Goal: Transaction & Acquisition: Book appointment/travel/reservation

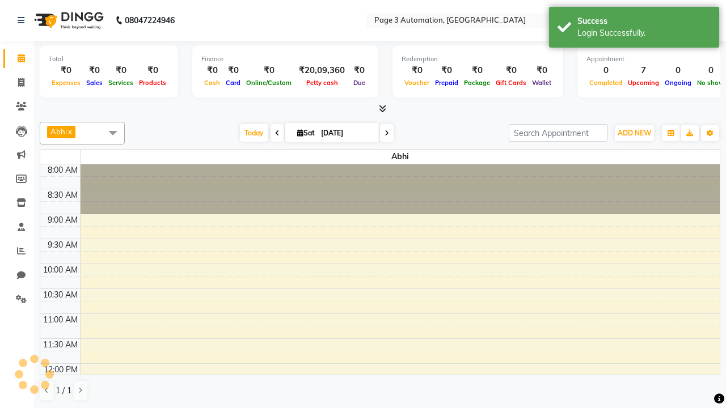
select select "en"
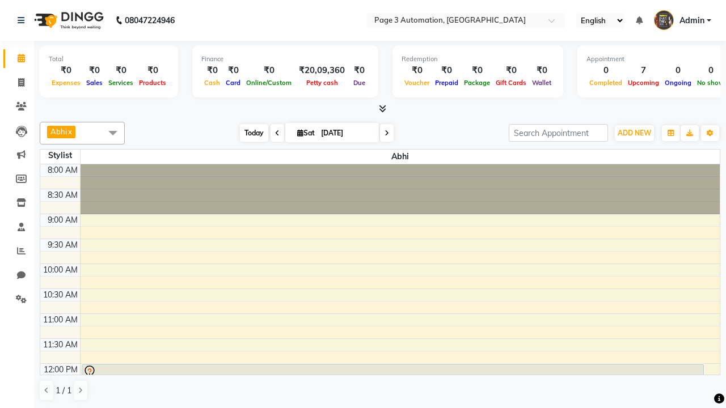
click at [248, 133] on span "Today" at bounding box center [254, 133] width 28 height 18
click at [634, 133] on span "ADD NEW" at bounding box center [633, 133] width 33 height 9
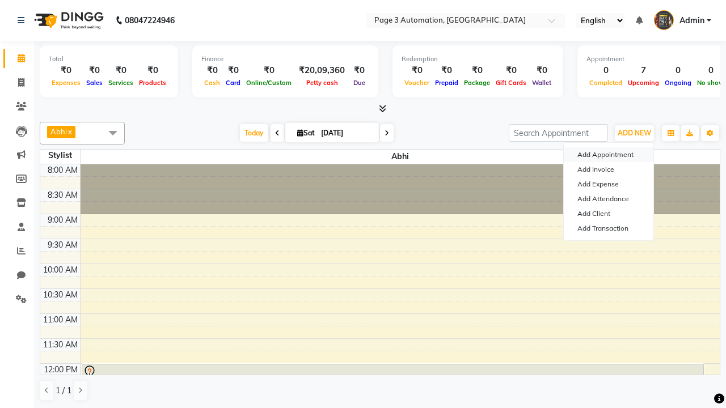
click at [608, 155] on button "Add Appointment" at bounding box center [608, 154] width 90 height 15
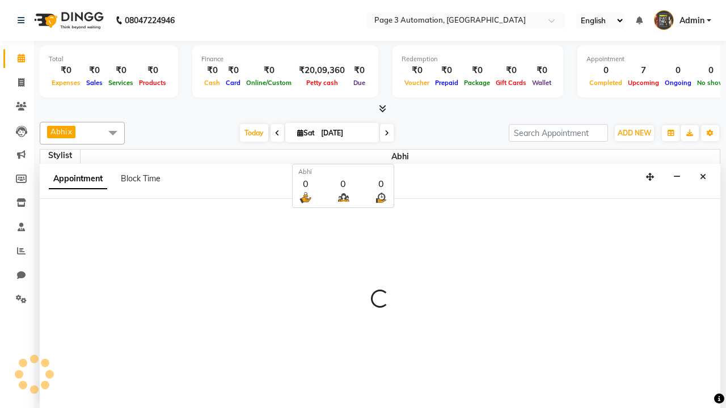
select select "tentative"
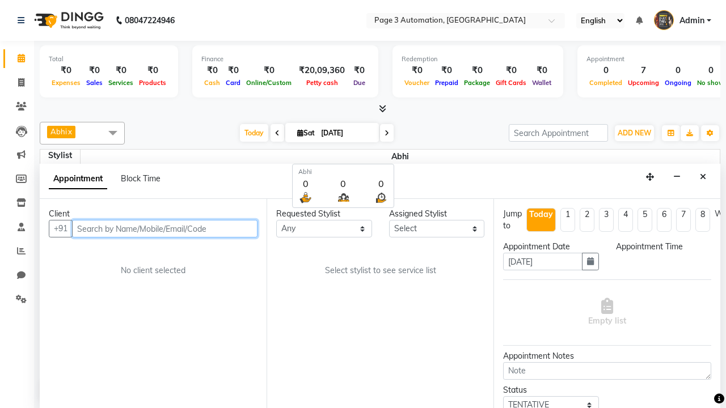
select select "540"
type input "8192346578"
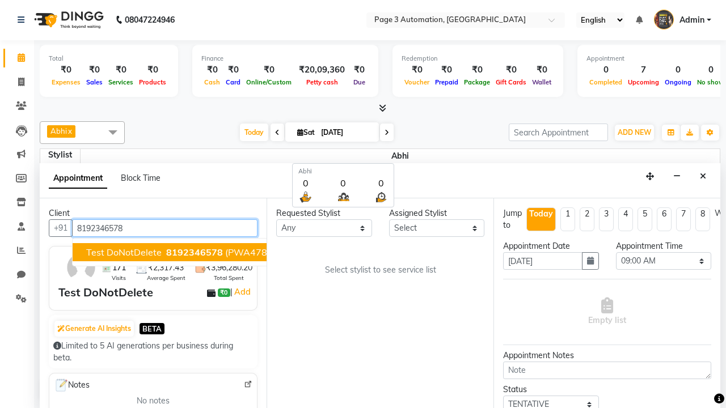
click at [166, 252] on span "8192346578" at bounding box center [194, 252] width 57 height 11
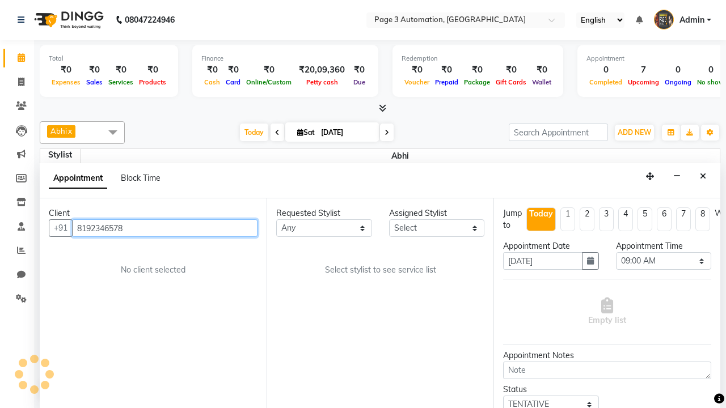
scroll to position [0, 0]
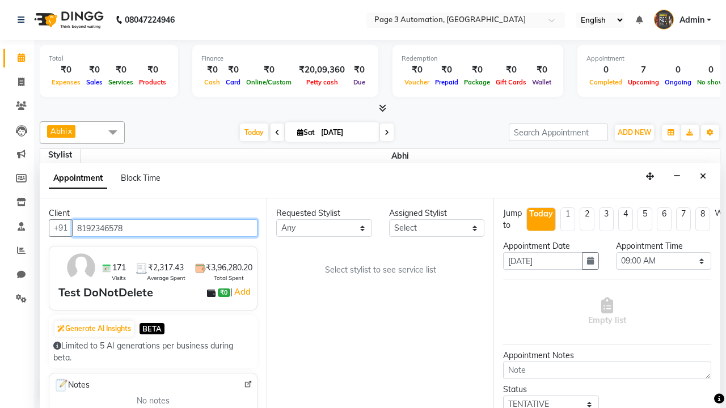
select select "711"
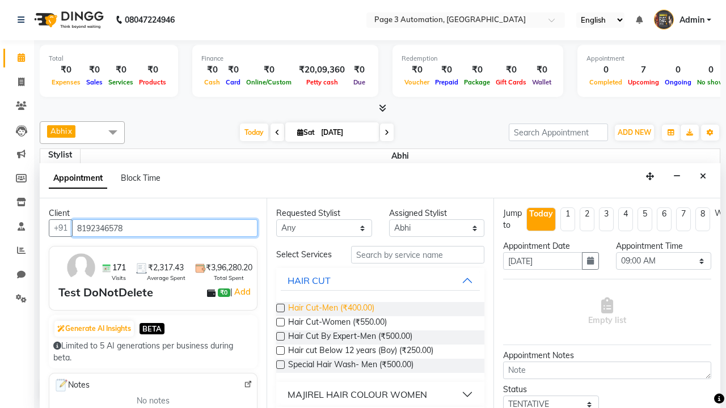
type input "8192346578"
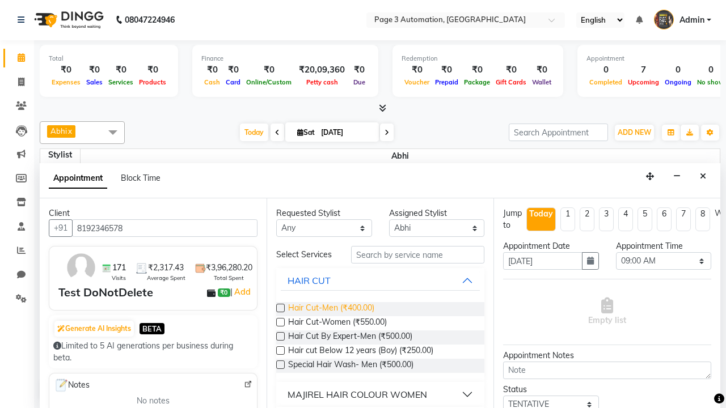
click at [330, 309] on span "Hair Cut-Men (₹400.00)" at bounding box center [331, 309] width 86 height 14
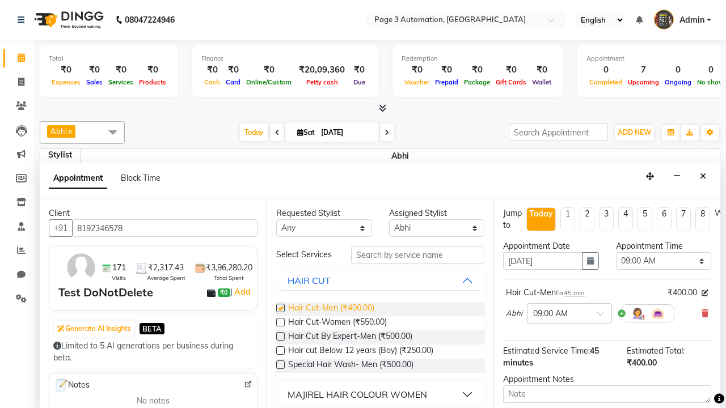
checkbox input "false"
select select "600"
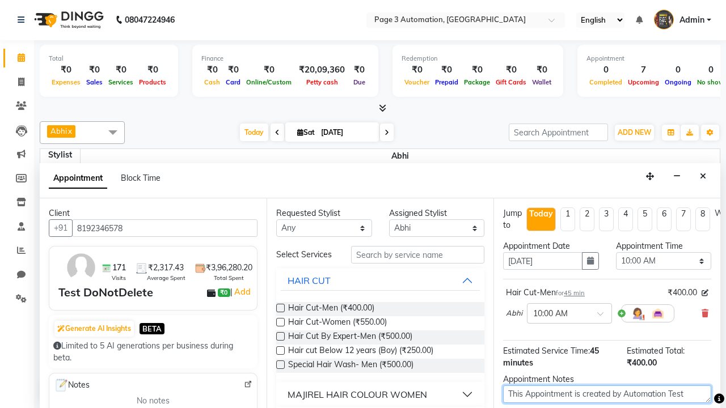
type textarea "This Appointment is created by Automation Test"
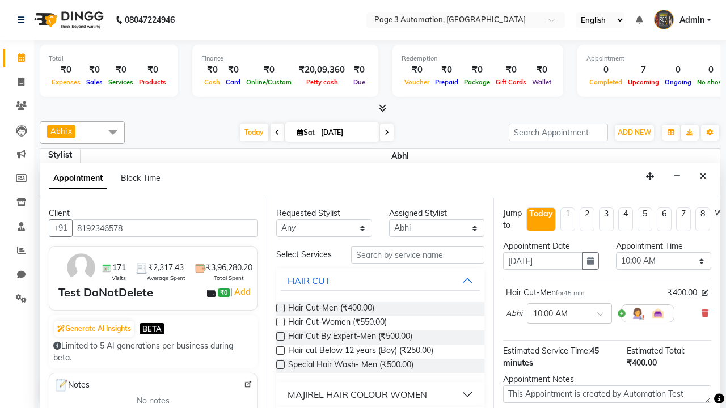
checkbox input "false"
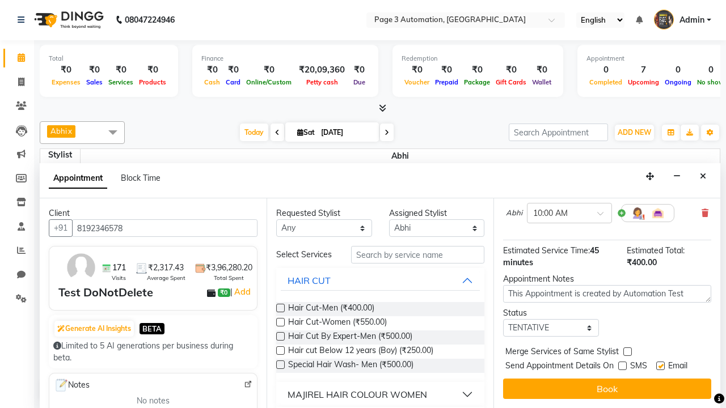
click at [660, 366] on label at bounding box center [660, 366] width 9 height 9
click at [660, 366] on input "checkbox" at bounding box center [659, 366] width 7 height 7
checkbox input "false"
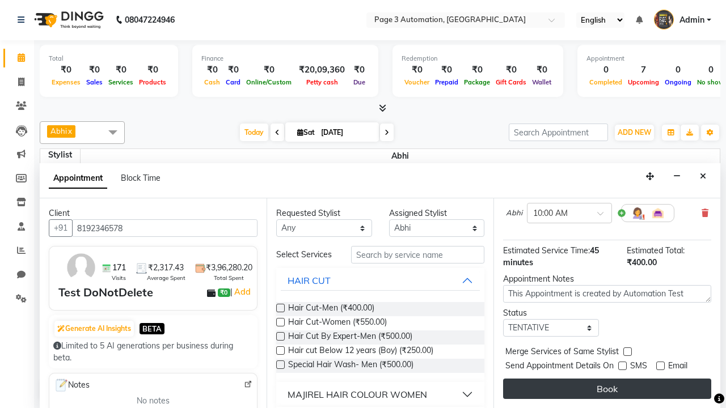
click at [607, 389] on button "Book" at bounding box center [607, 389] width 208 height 20
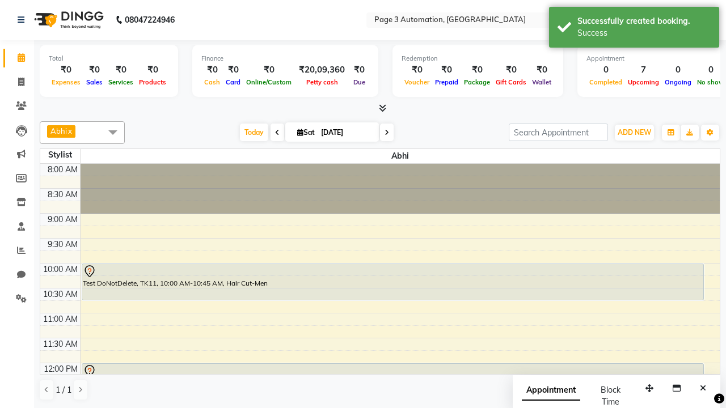
scroll to position [0, 0]
click at [634, 29] on div "Success" at bounding box center [643, 33] width 133 height 12
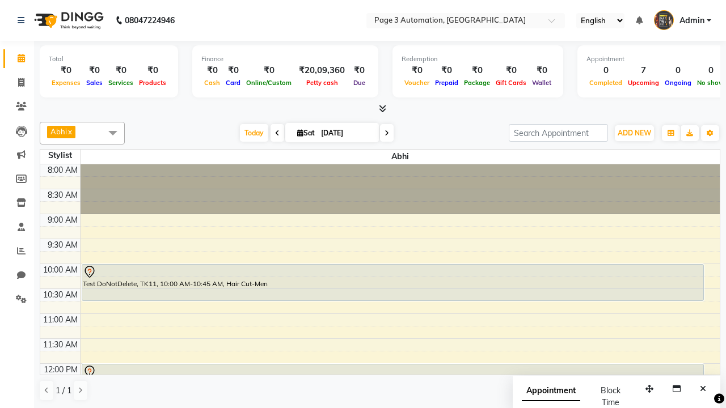
click at [113, 133] on span at bounding box center [112, 133] width 23 height 22
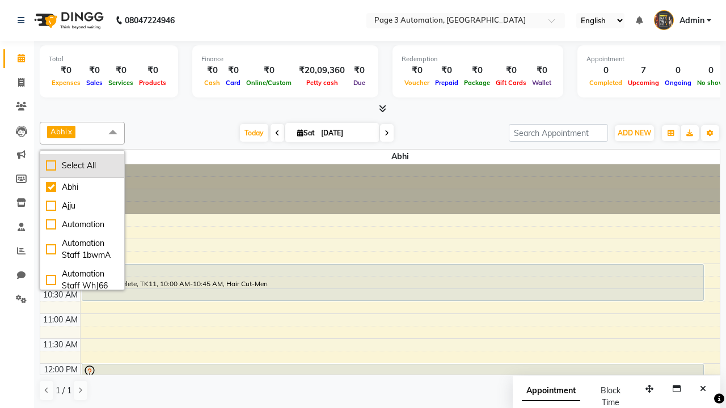
click at [82, 166] on div "Select All" at bounding box center [82, 166] width 73 height 12
checkbox input "true"
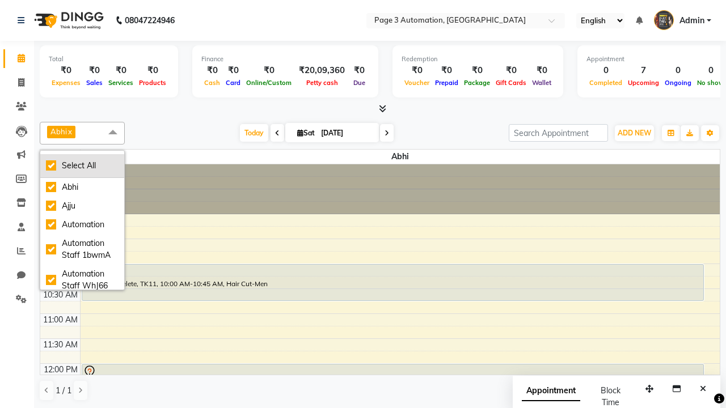
checkbox input "true"
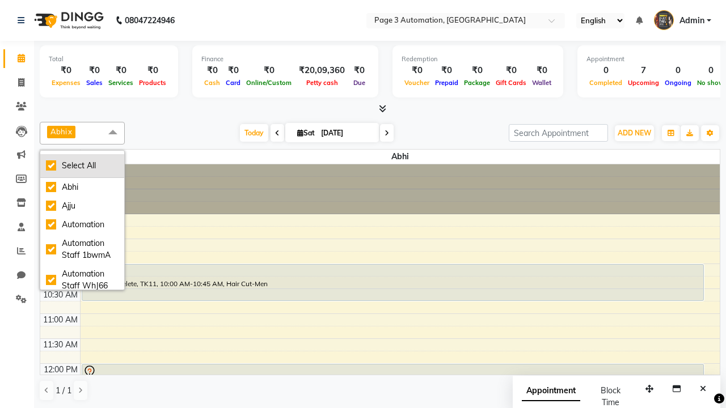
checkbox input "true"
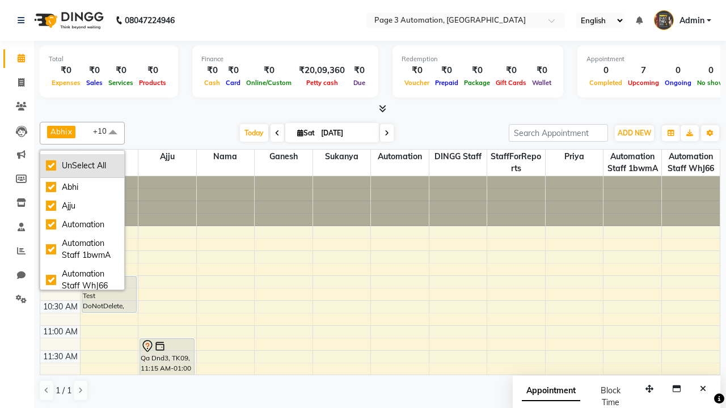
click at [82, 166] on div "UnSelect All" at bounding box center [82, 166] width 73 height 12
checkbox input "false"
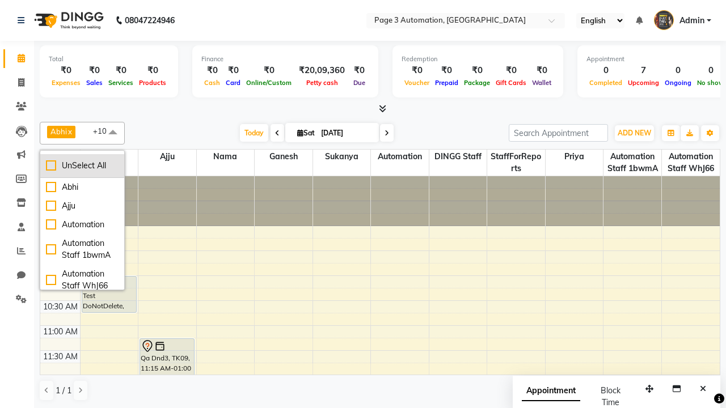
checkbox input "false"
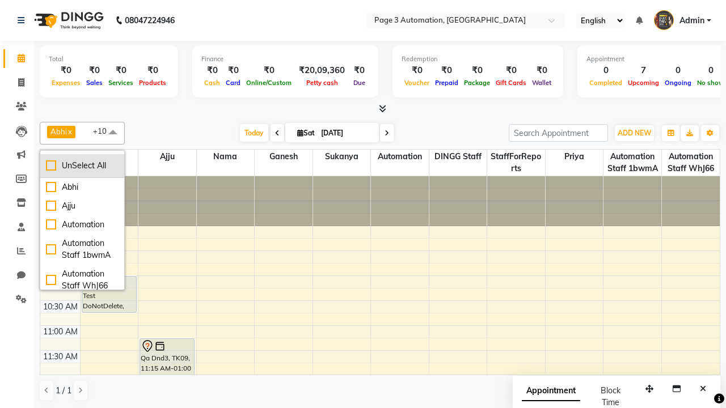
checkbox input "false"
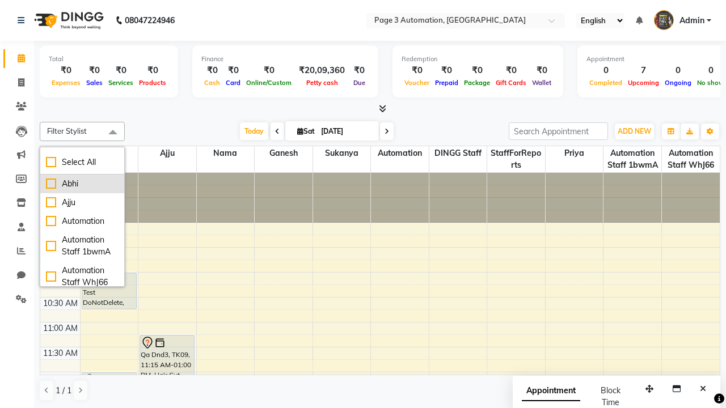
click at [82, 184] on div "Abhi" at bounding box center [82, 184] width 73 height 12
checkbox input "true"
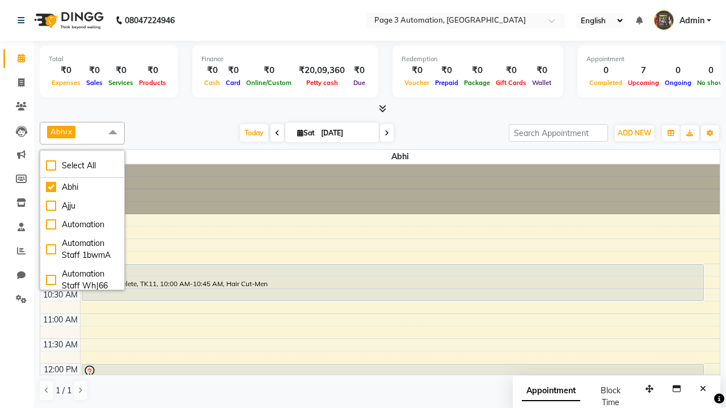
click at [113, 133] on span at bounding box center [112, 133] width 23 height 22
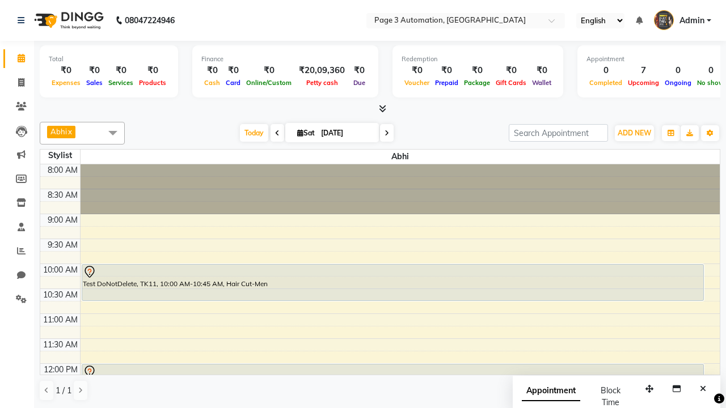
click at [392, 282] on div "Test DoNotDelete, TK11, 10:00 AM-10:45 AM, Hair Cut-Men" at bounding box center [392, 283] width 621 height 36
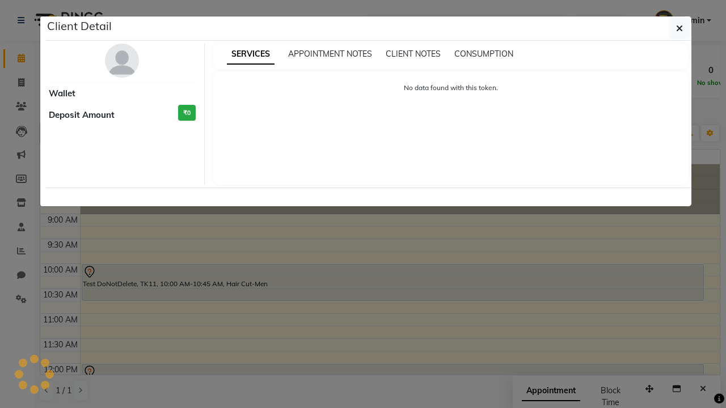
select select "7"
